Goal: Task Accomplishment & Management: Use online tool/utility

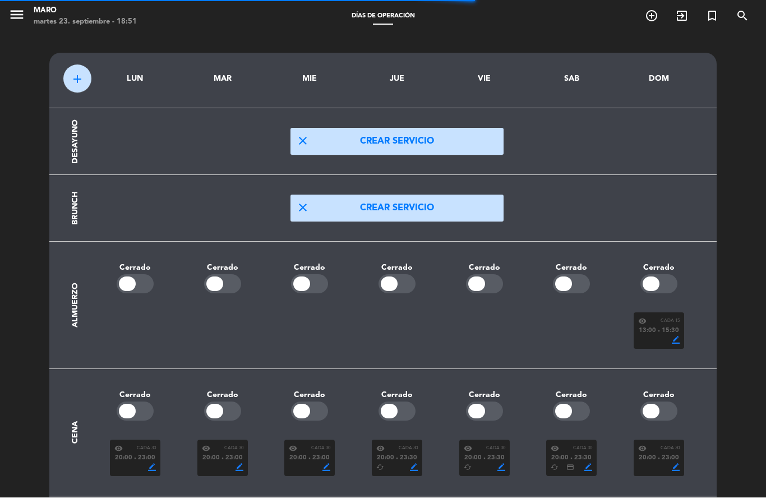
scroll to position [14, 0]
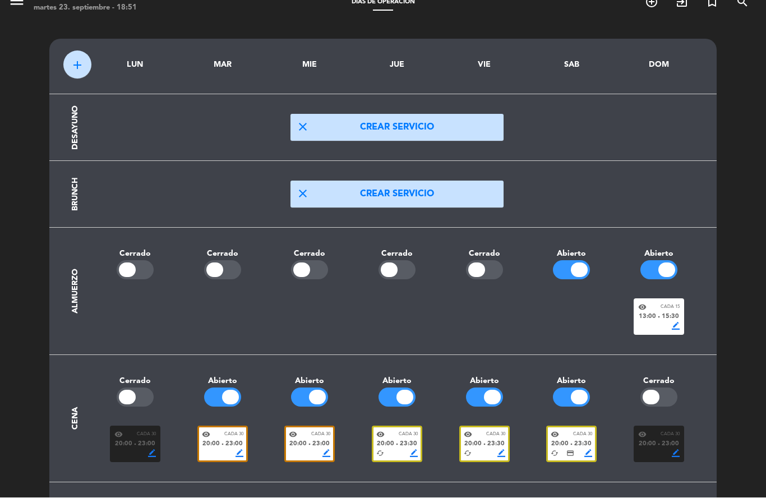
click at [666, 318] on span "15:30" at bounding box center [670, 317] width 17 height 10
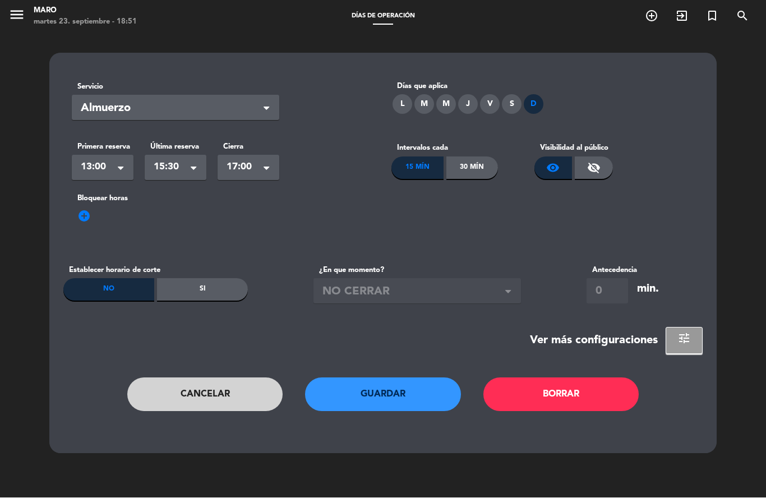
click at [513, 102] on div "S" at bounding box center [512, 105] width 20 height 20
click at [417, 394] on button "Guardar" at bounding box center [383, 395] width 156 height 34
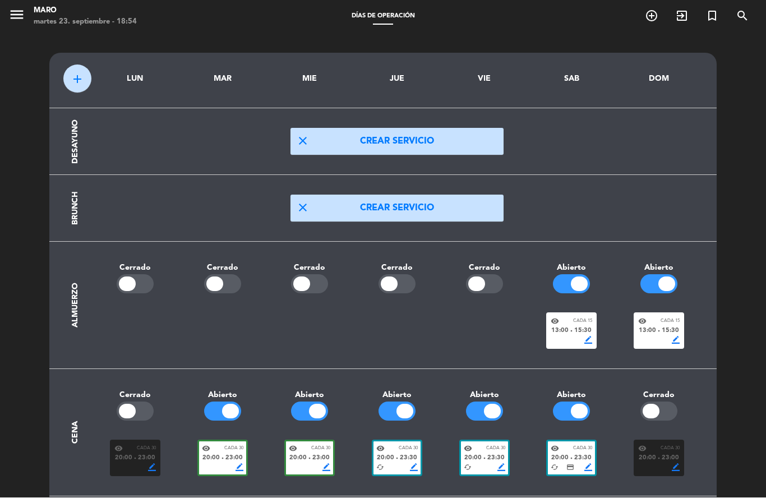
click at [585, 326] on span "15:30" at bounding box center [582, 331] width 17 height 10
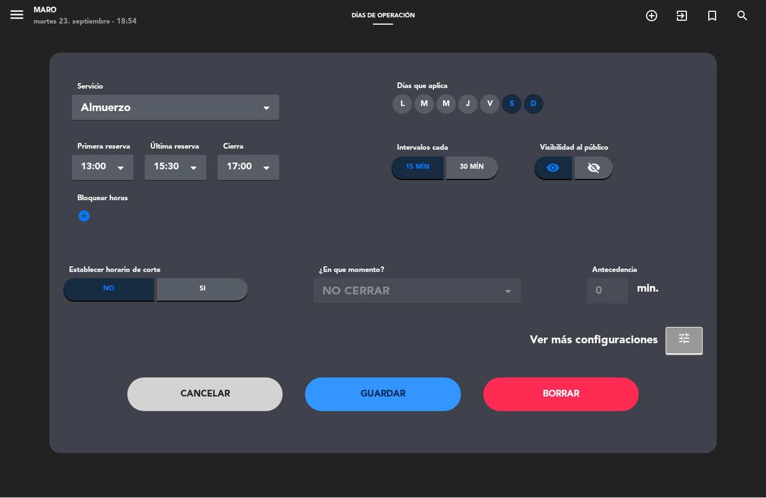
click at [536, 105] on div "D" at bounding box center [534, 105] width 20 height 20
click at [258, 172] on span "17:00" at bounding box center [244, 168] width 35 height 16
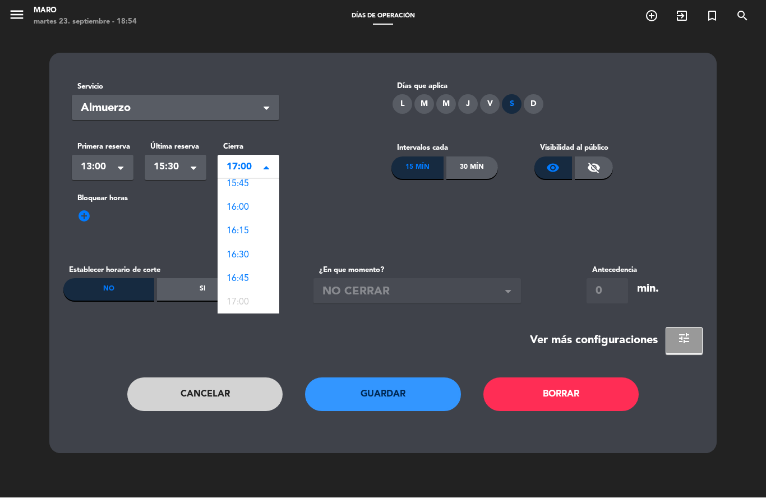
scroll to position [28, 0]
click at [245, 207] on span "16:00" at bounding box center [238, 210] width 22 height 9
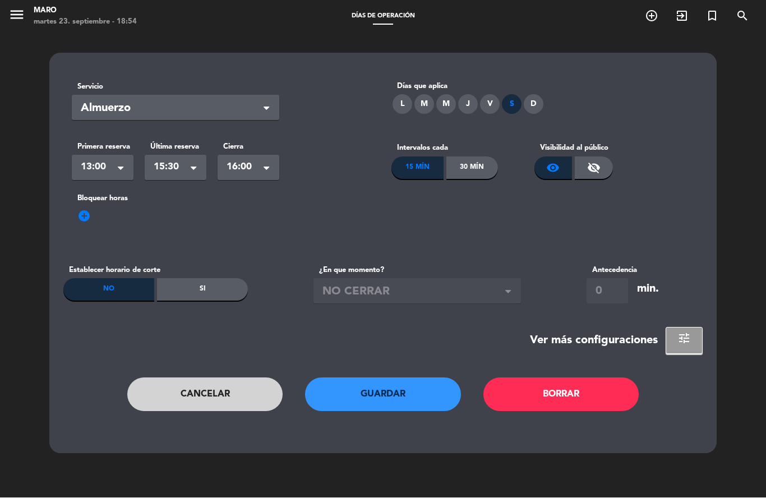
click at [390, 393] on button "Guardar" at bounding box center [383, 395] width 156 height 34
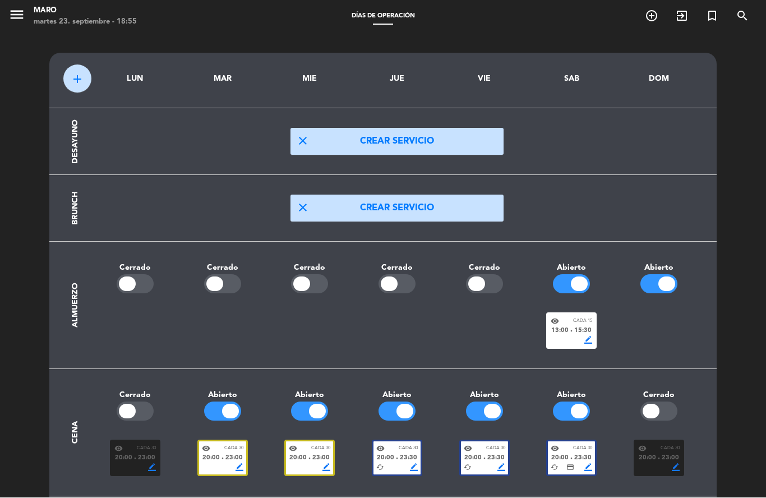
click at [652, 283] on div at bounding box center [658, 284] width 37 height 19
click at [672, 283] on div at bounding box center [658, 284] width 37 height 19
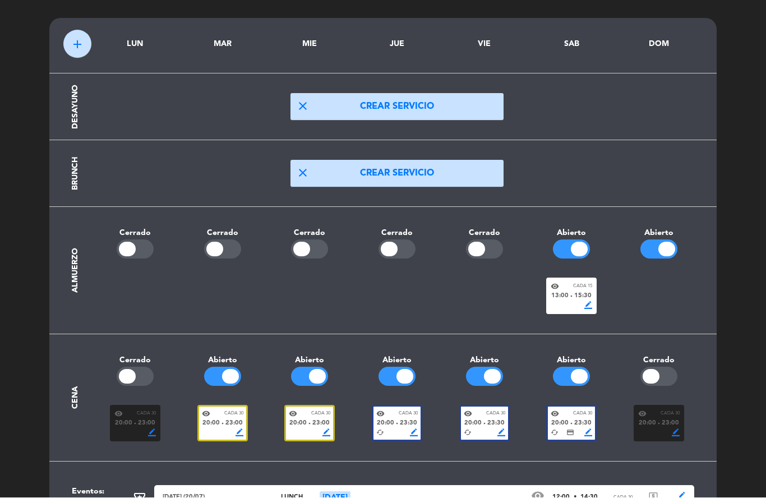
scroll to position [50, 0]
click at [564, 302] on div "border_color" at bounding box center [571, 306] width 41 height 8
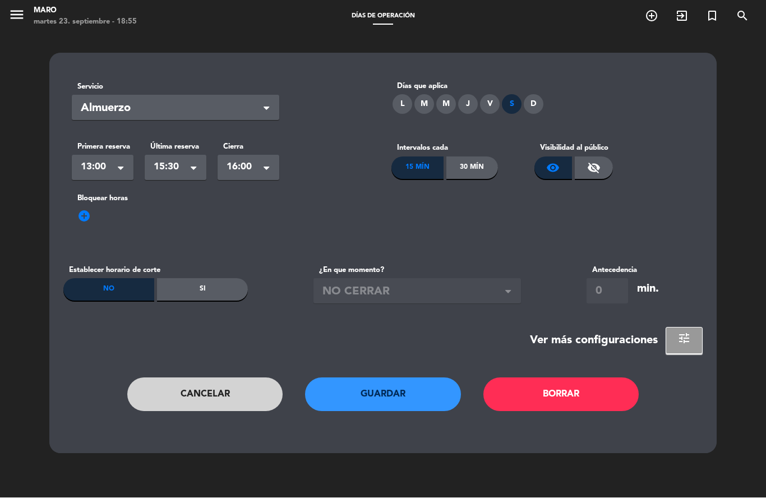
click at [533, 95] on div "D" at bounding box center [534, 105] width 20 height 20
click at [412, 378] on button "Guardar" at bounding box center [383, 395] width 156 height 34
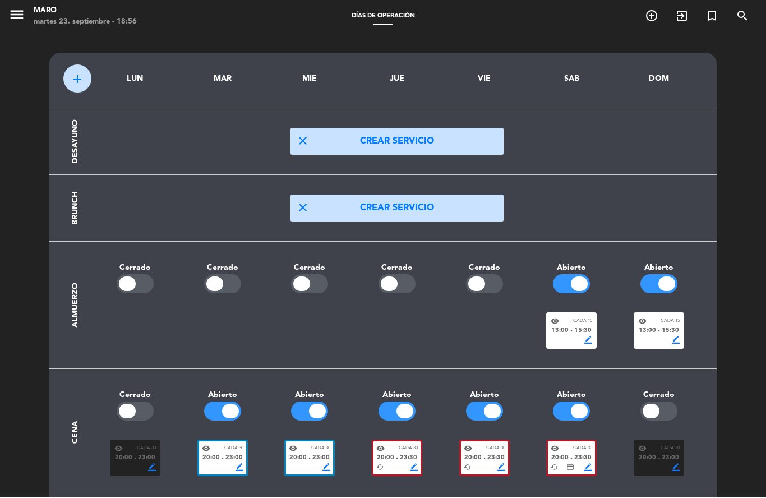
click at [654, 275] on div at bounding box center [658, 284] width 37 height 19
click at [576, 326] on span "15:30" at bounding box center [582, 331] width 17 height 10
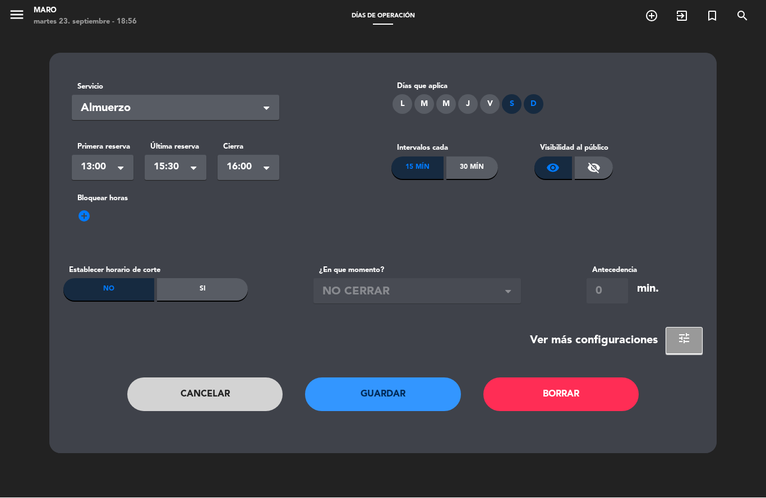
click at [365, 378] on button "Guardar" at bounding box center [383, 395] width 156 height 34
